Goal: Transaction & Acquisition: Book appointment/travel/reservation

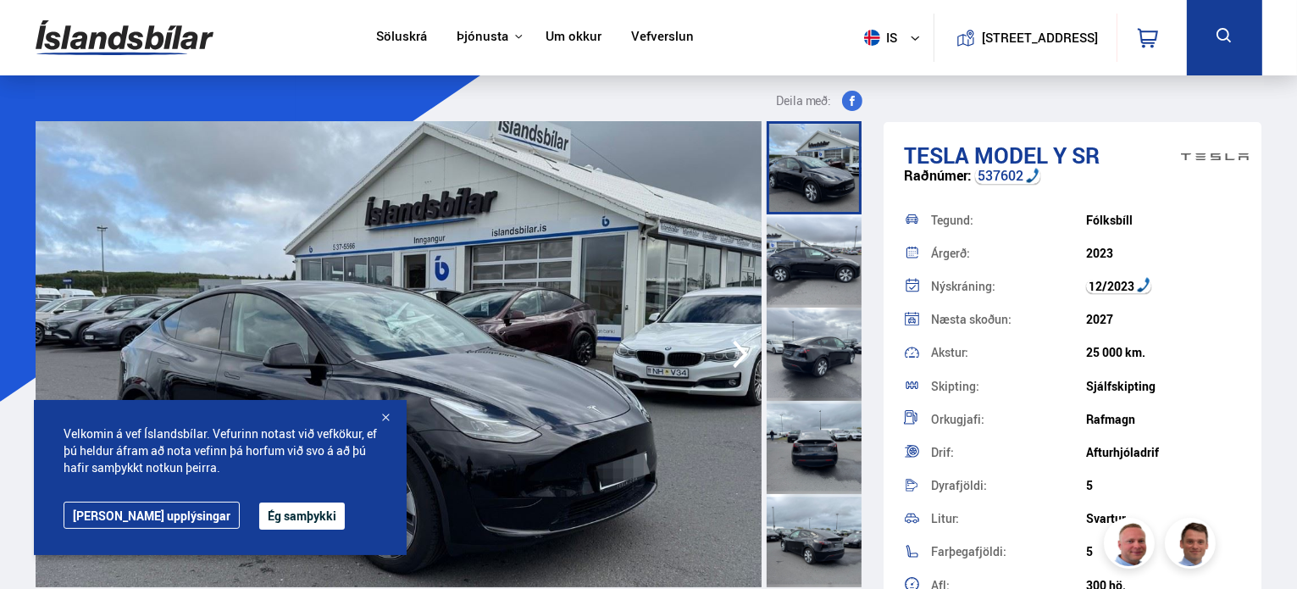
scroll to position [44, 0]
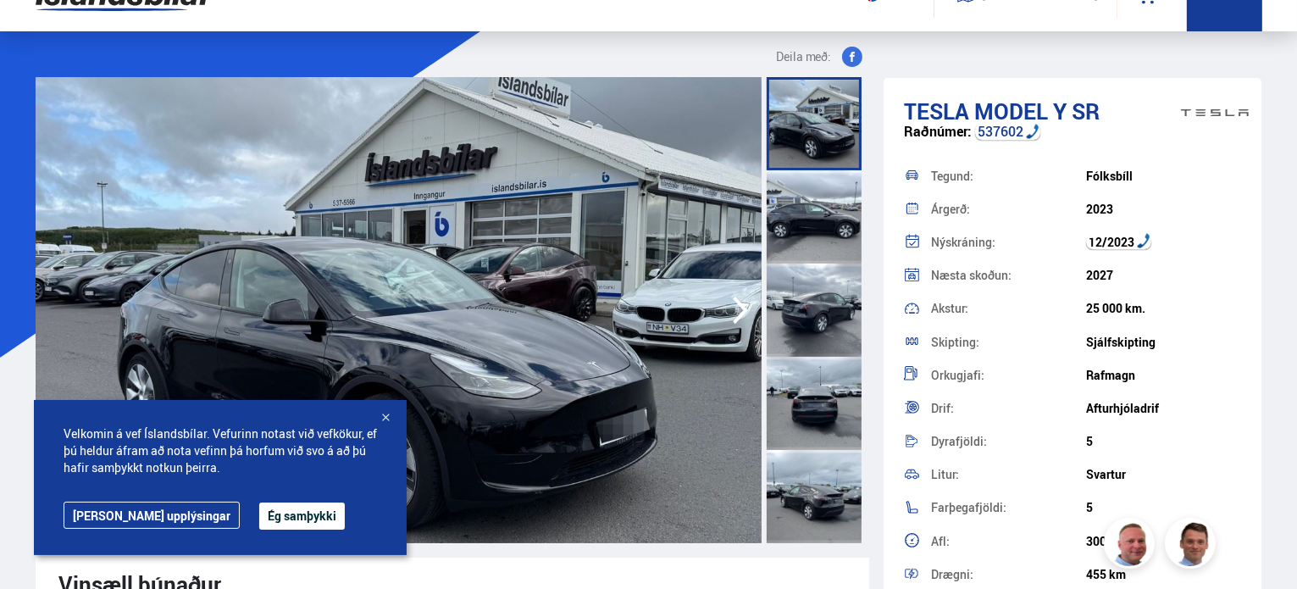
click at [272, 519] on button "Ég samþykki" at bounding box center [302, 515] width 86 height 27
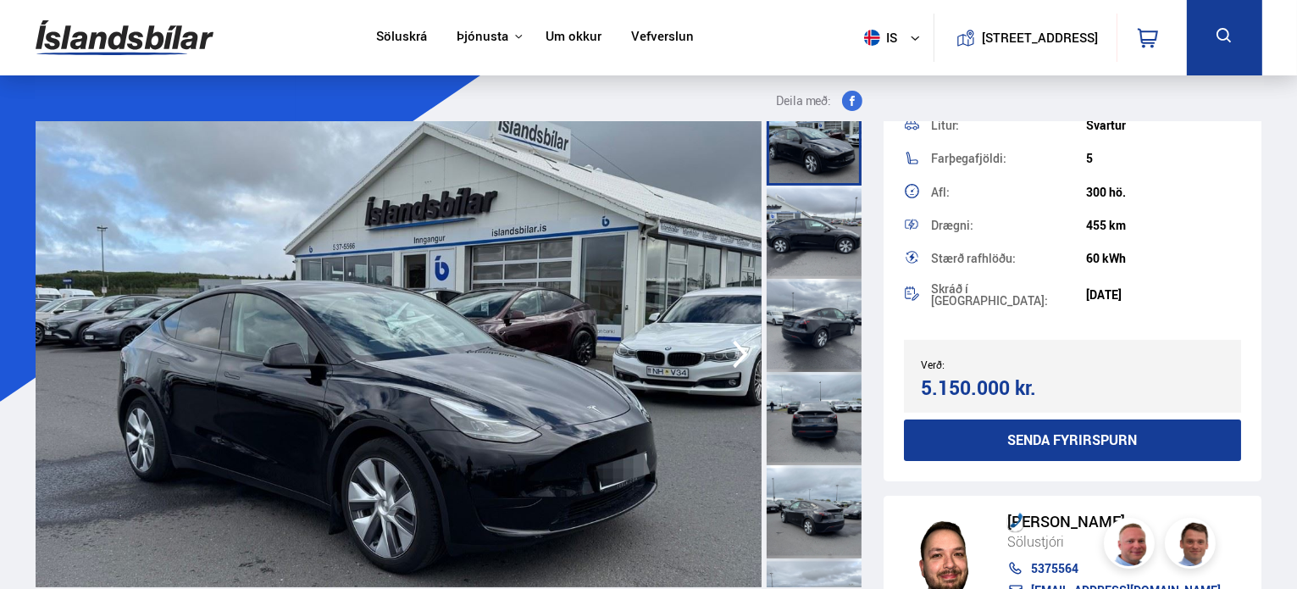
scroll to position [13, 0]
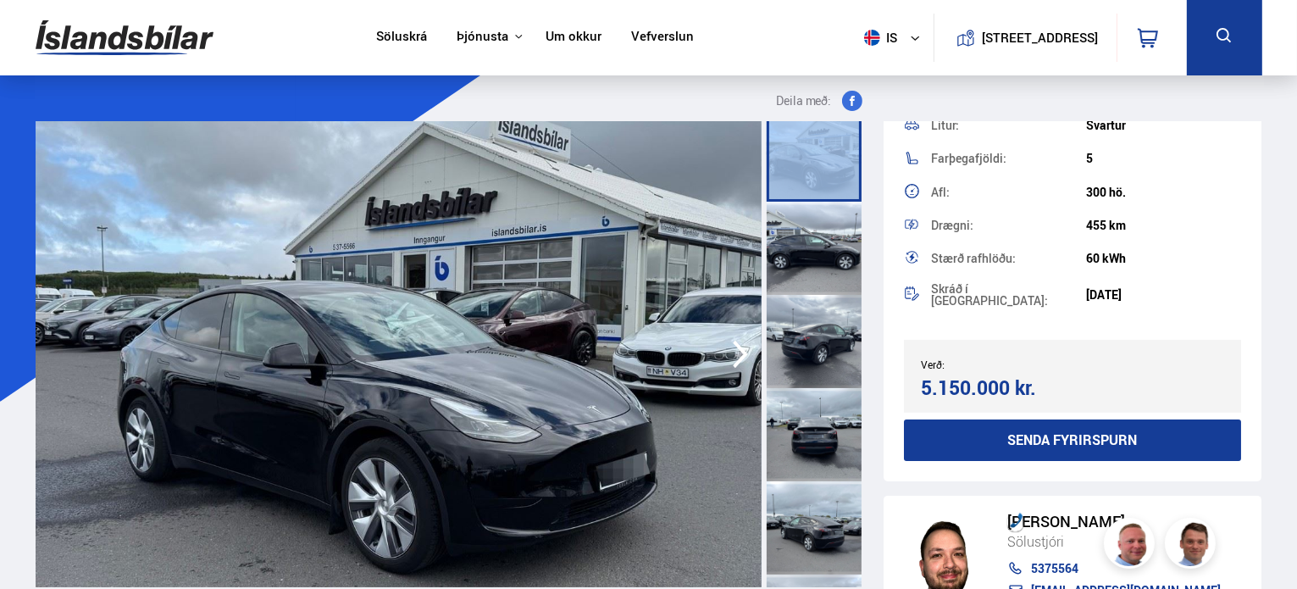
drag, startPoint x: 864, startPoint y: 159, endPoint x: 874, endPoint y: 313, distance: 153.7
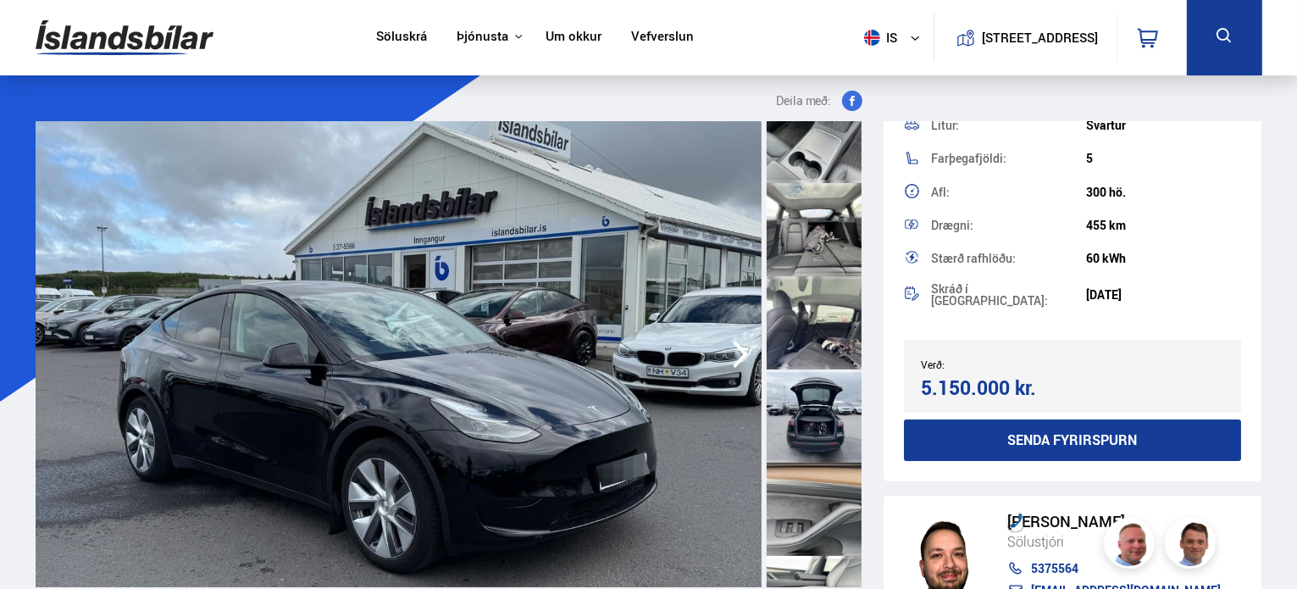
scroll to position [1517, 0]
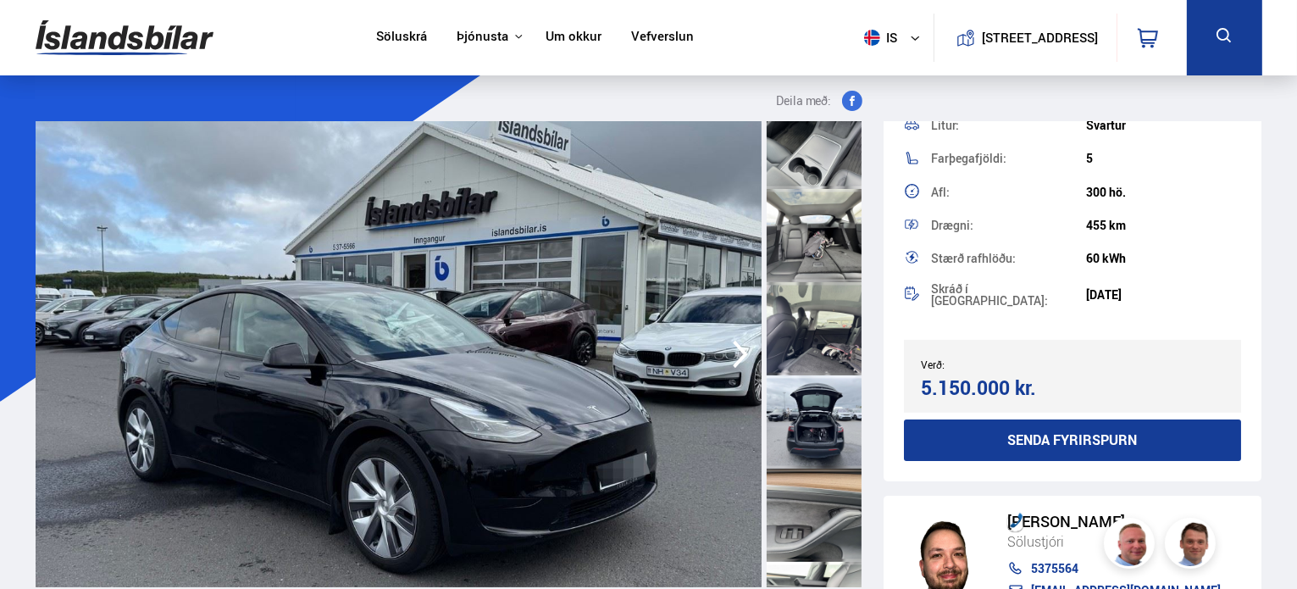
click at [817, 364] on div at bounding box center [814, 328] width 95 height 93
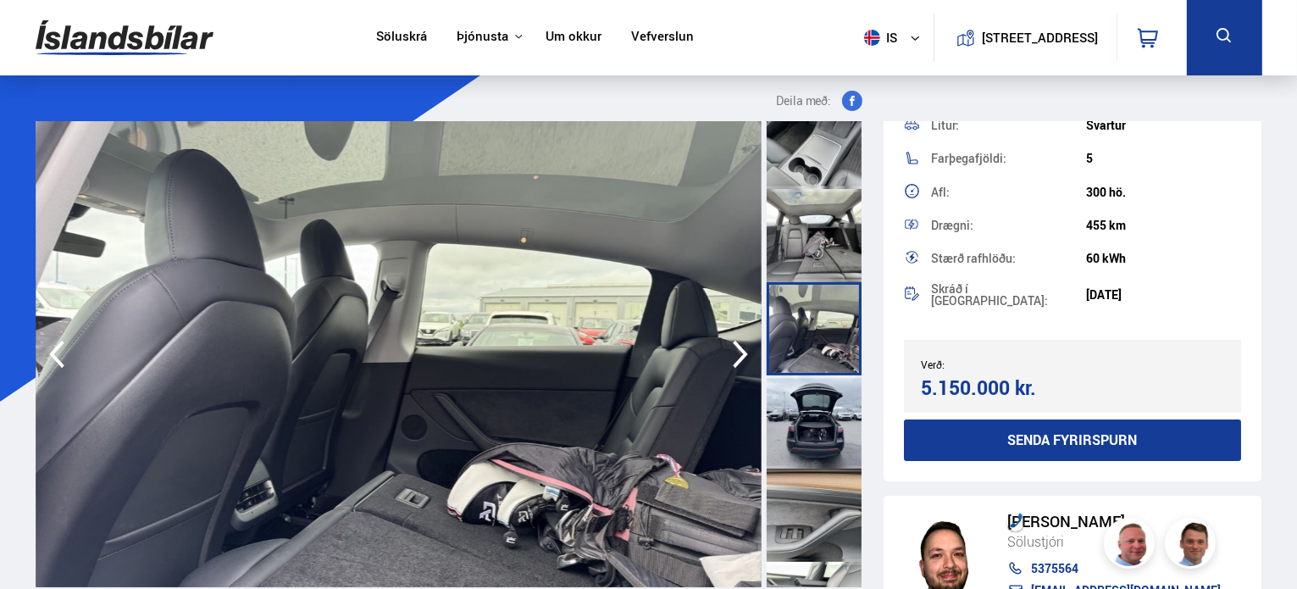
click at [826, 441] on div at bounding box center [814, 421] width 95 height 93
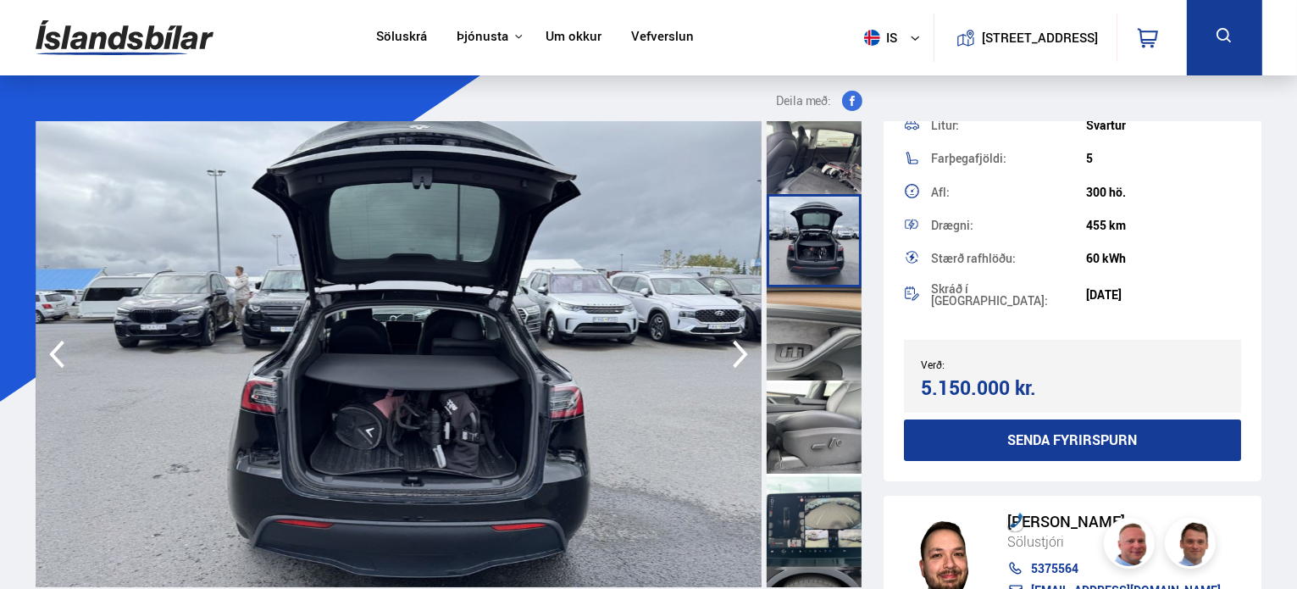
scroll to position [1770, 0]
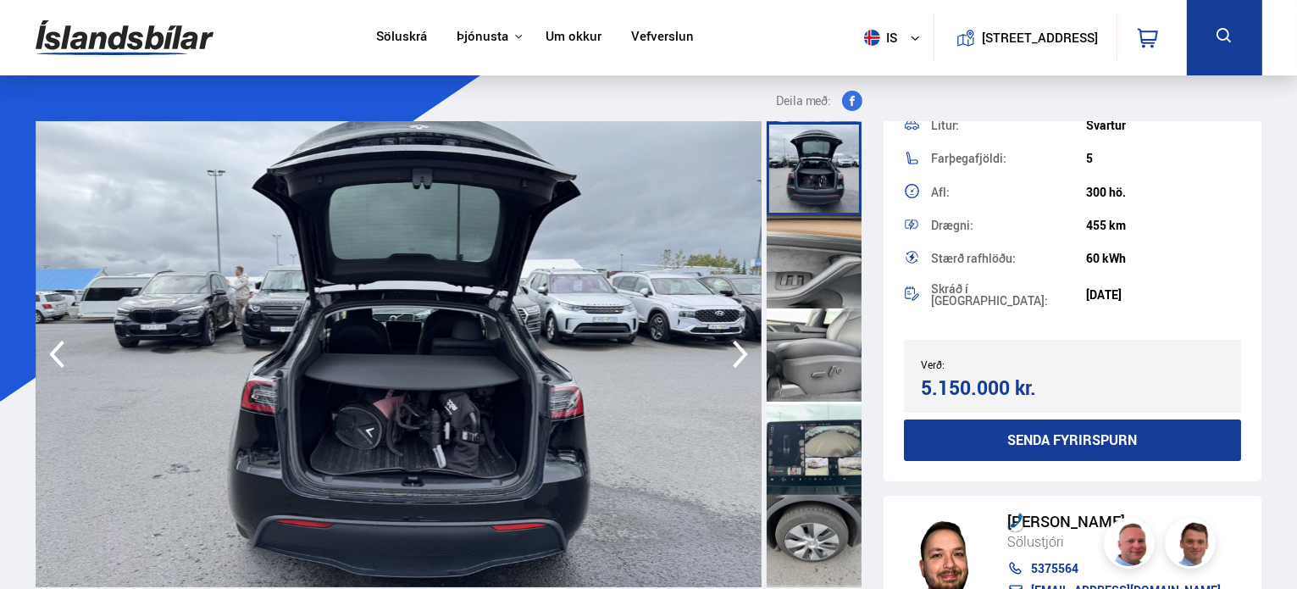
click at [834, 521] on div at bounding box center [814, 541] width 95 height 93
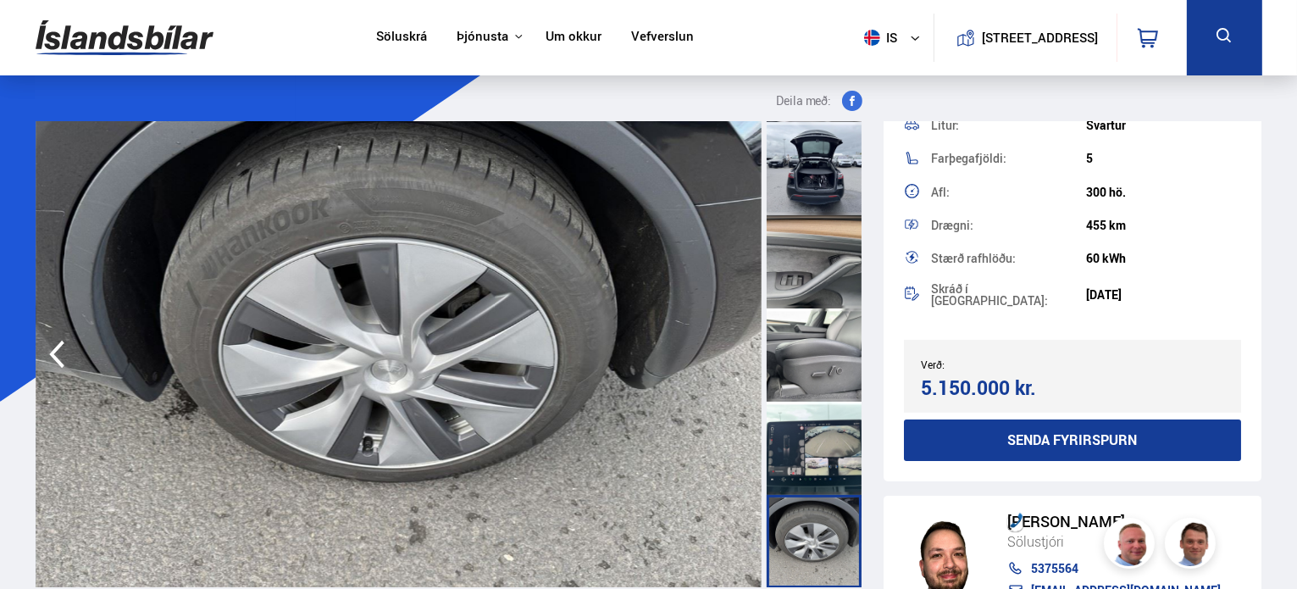
click at [837, 459] on div at bounding box center [814, 448] width 95 height 93
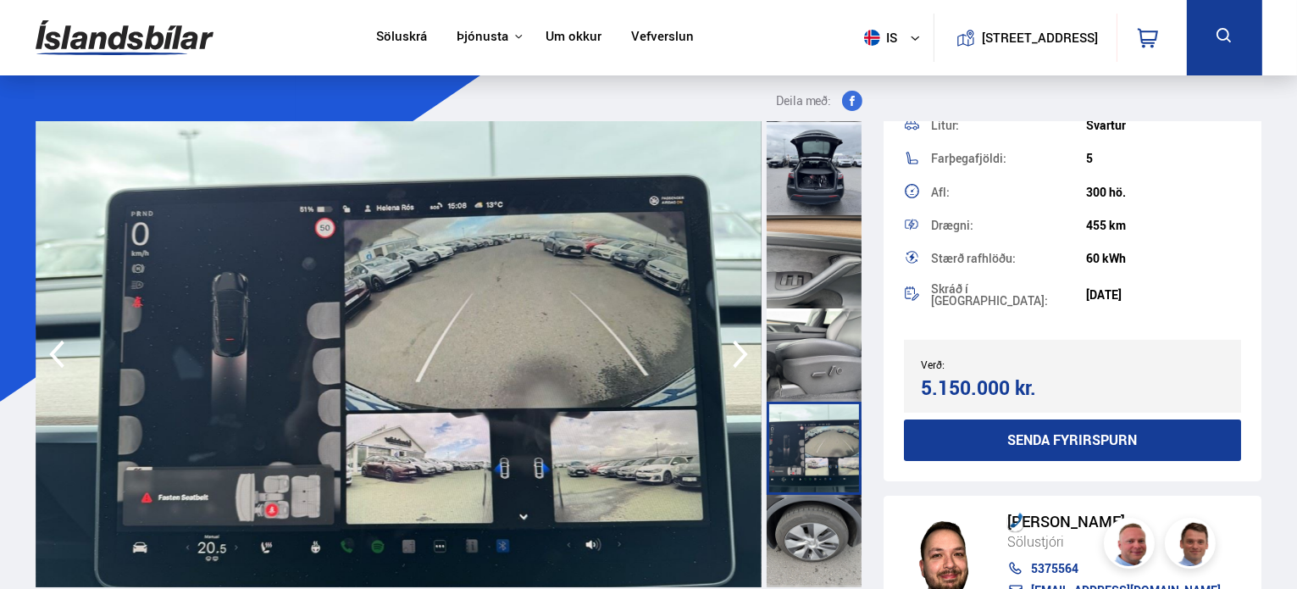
click at [835, 340] on div at bounding box center [814, 354] width 95 height 93
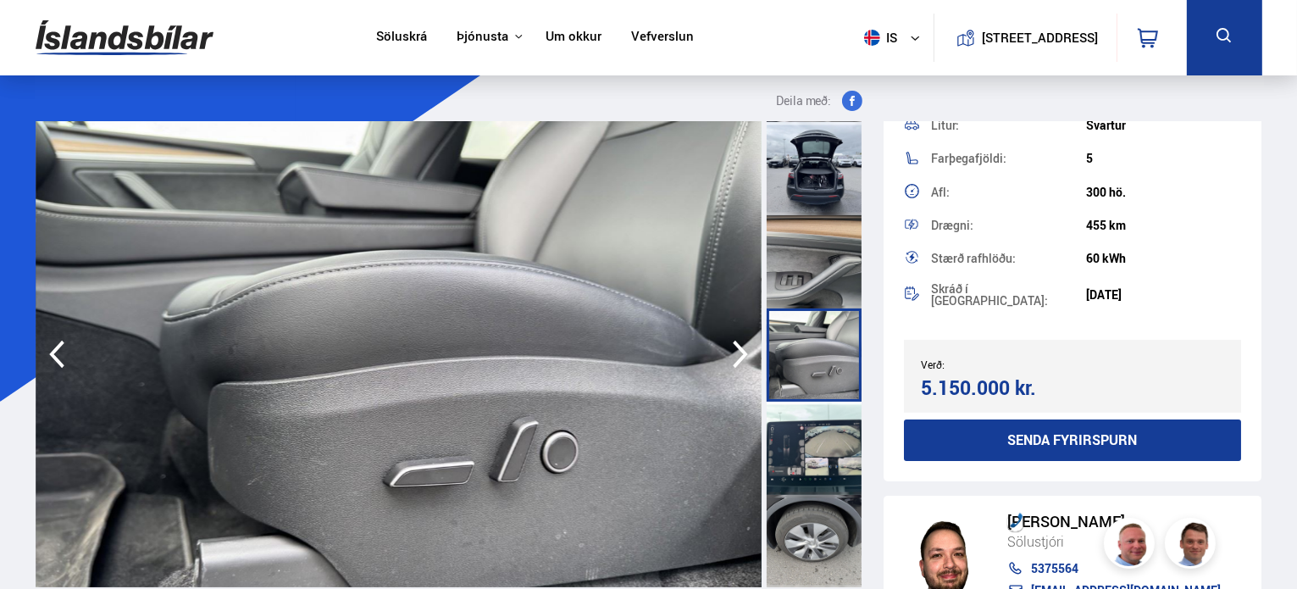
click at [835, 247] on div at bounding box center [814, 261] width 95 height 93
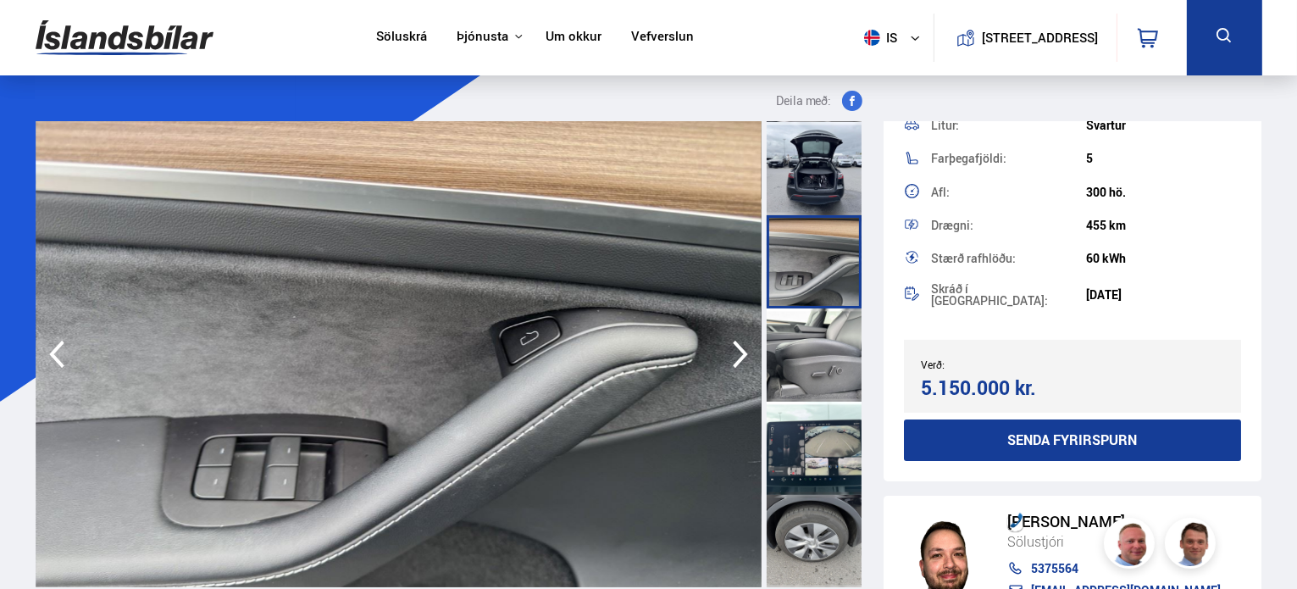
click at [836, 197] on div at bounding box center [814, 168] width 95 height 93
